Goal: Use online tool/utility

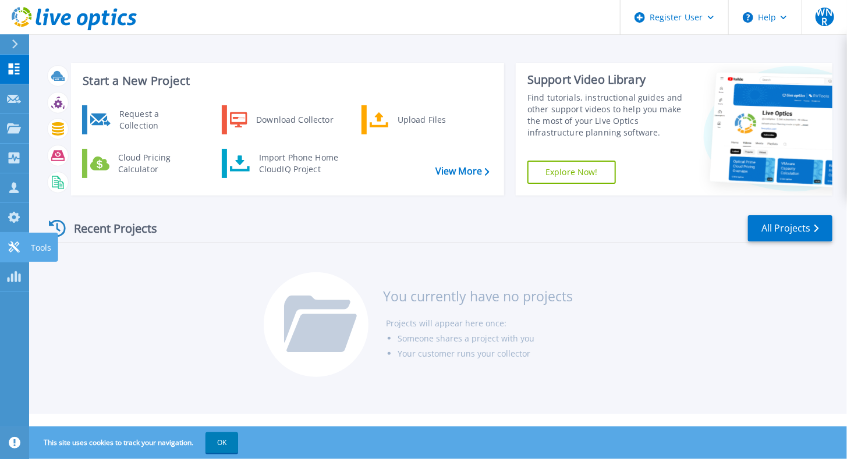
click at [17, 248] on icon at bounding box center [14, 247] width 14 height 11
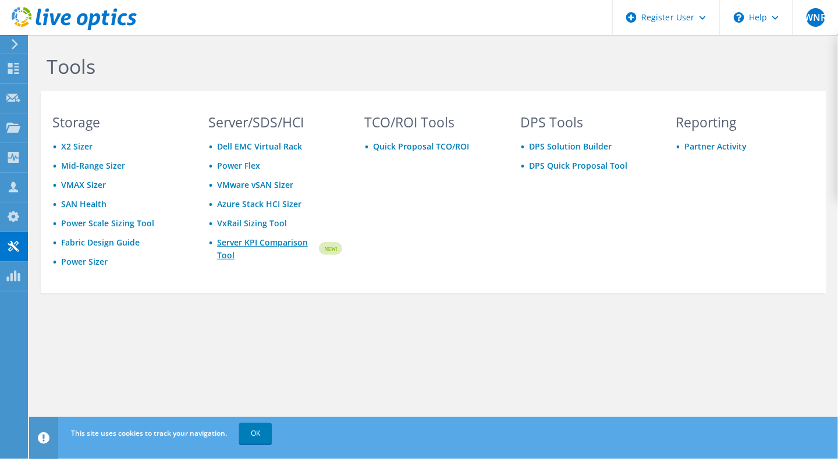
click at [242, 243] on link "Server KPI Comparison Tool" at bounding box center [267, 249] width 100 height 26
click at [231, 242] on link "Server KPI Comparison Tool" at bounding box center [267, 249] width 100 height 26
click at [238, 246] on link "Server KPI Comparison Tool" at bounding box center [267, 249] width 100 height 26
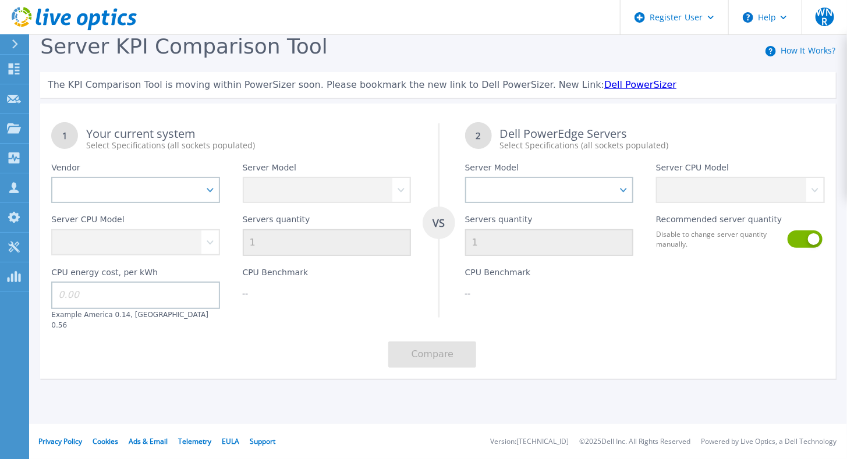
click at [501, 27] on header "Register User Help WNR Dell User [PERSON_NAME] Nejjar Rodriguez [EMAIL_ADDRESS]…" at bounding box center [423, 17] width 847 height 35
click at [275, 48] on span "Server KPI Comparison Tool" at bounding box center [184, 46] width 288 height 24
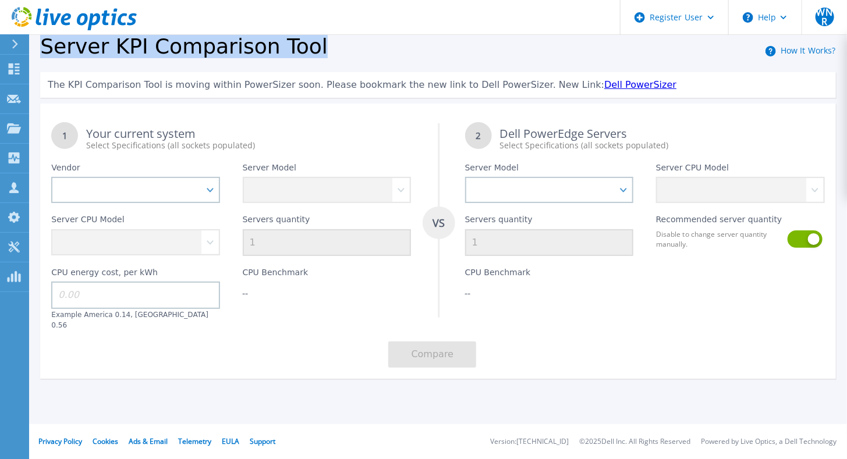
click at [275, 48] on span "Server KPI Comparison Tool" at bounding box center [184, 46] width 288 height 24
